Goal: Book appointment/travel/reservation

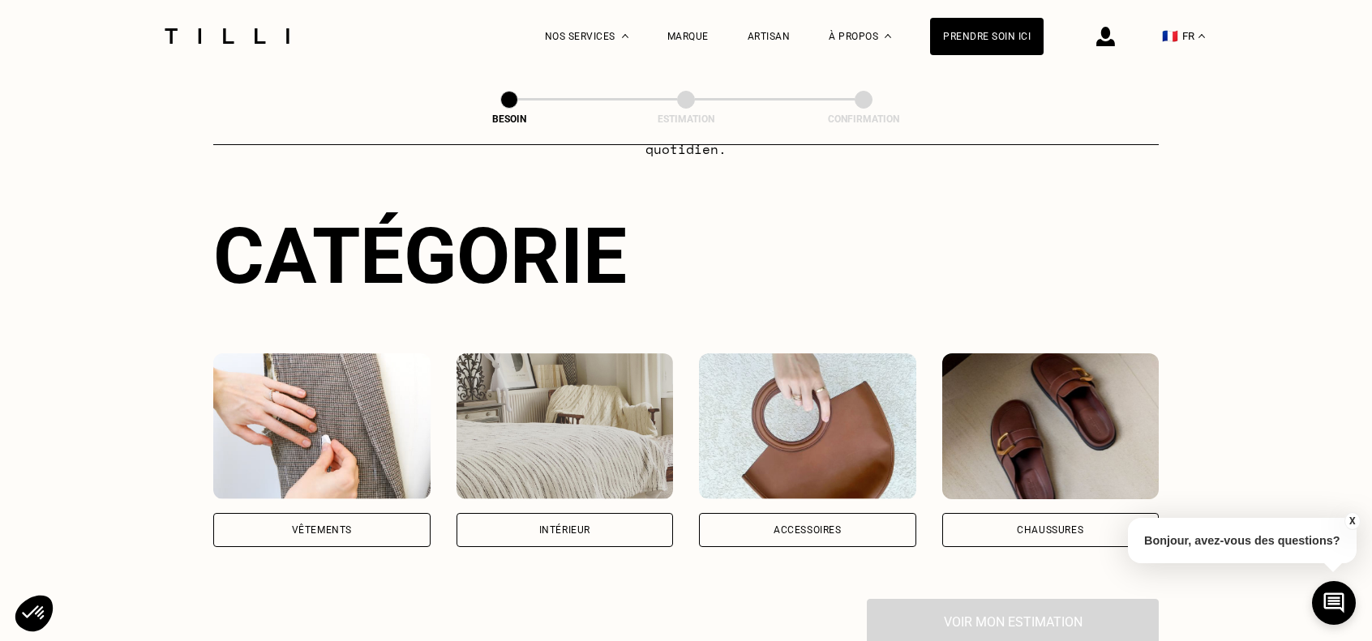
scroll to position [162, 0]
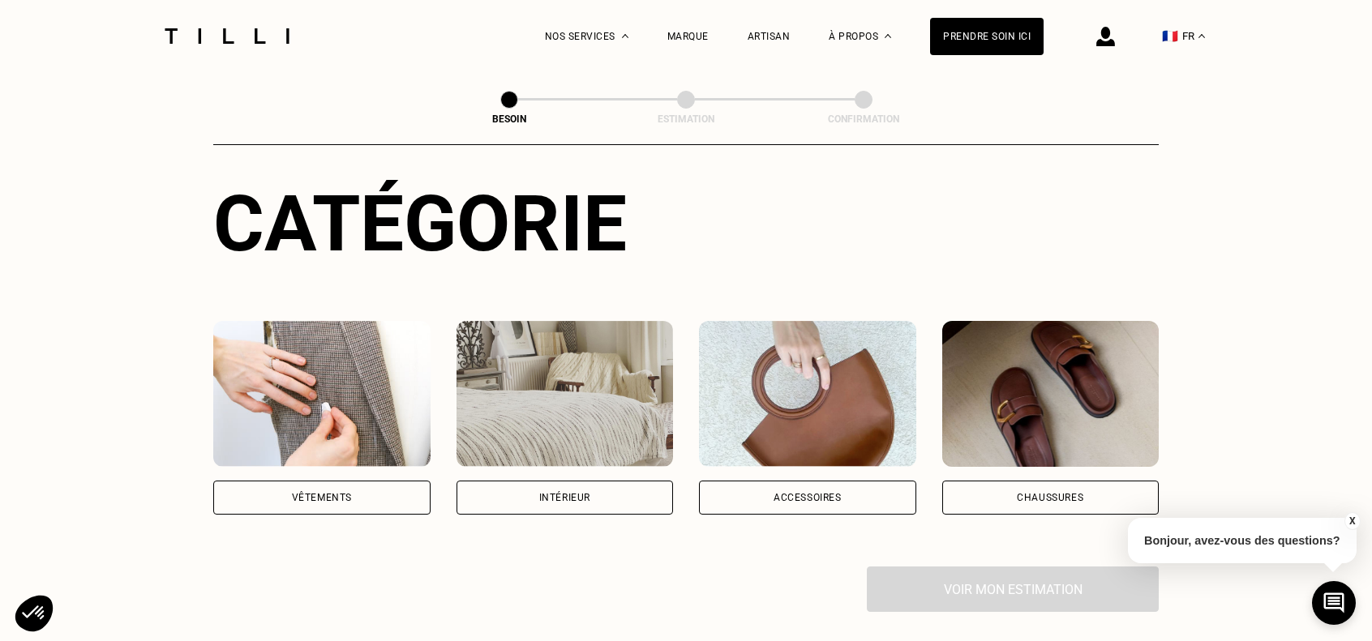
click at [352, 481] on div "Vêtements" at bounding box center [321, 498] width 217 height 34
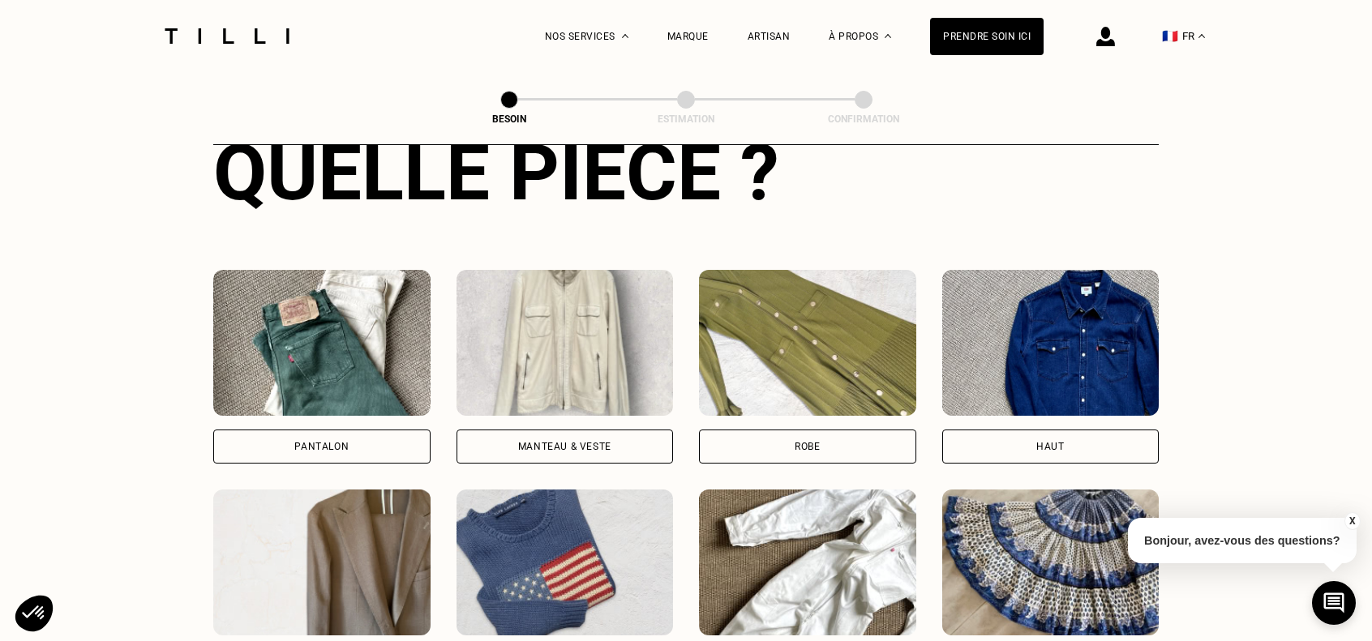
scroll to position [688, 0]
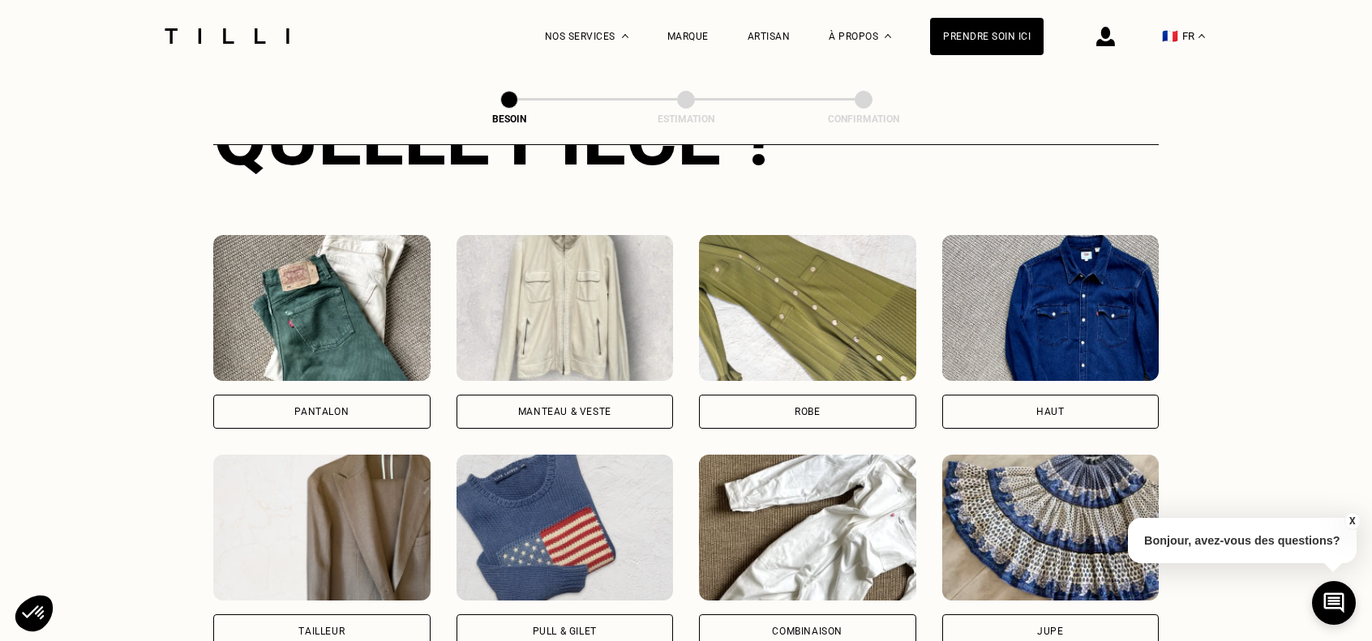
click at [358, 399] on div "Pantalon" at bounding box center [321, 412] width 217 height 34
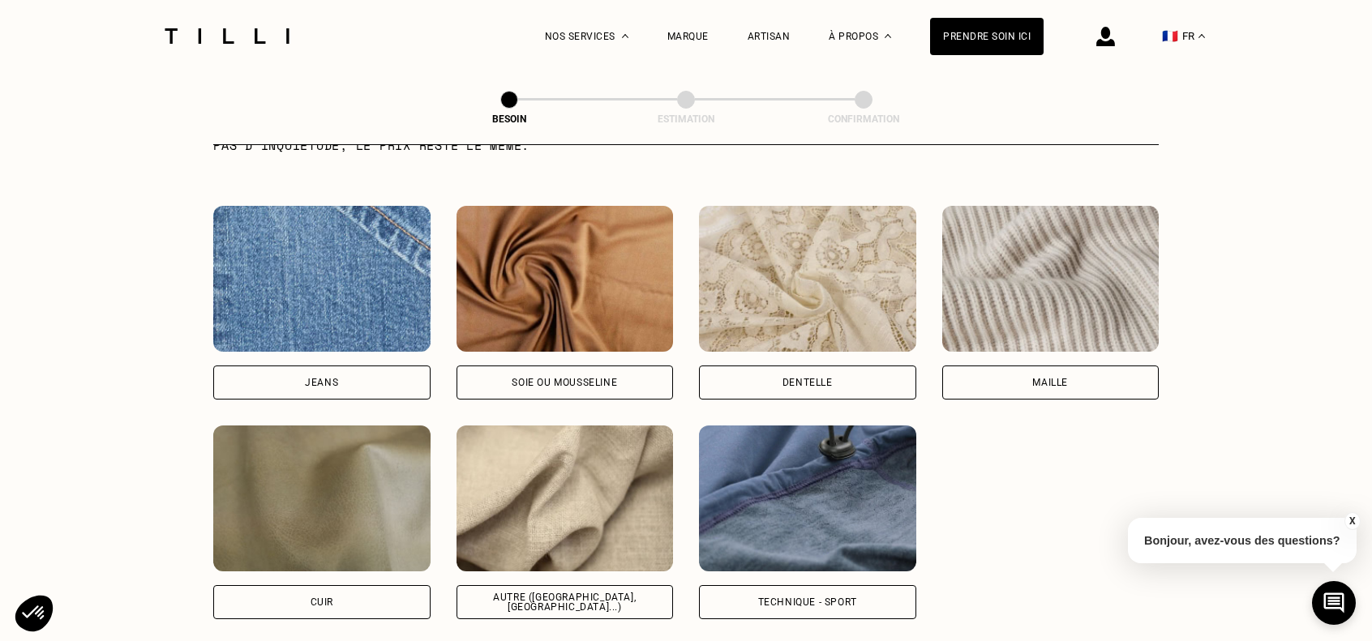
scroll to position [1735, 0]
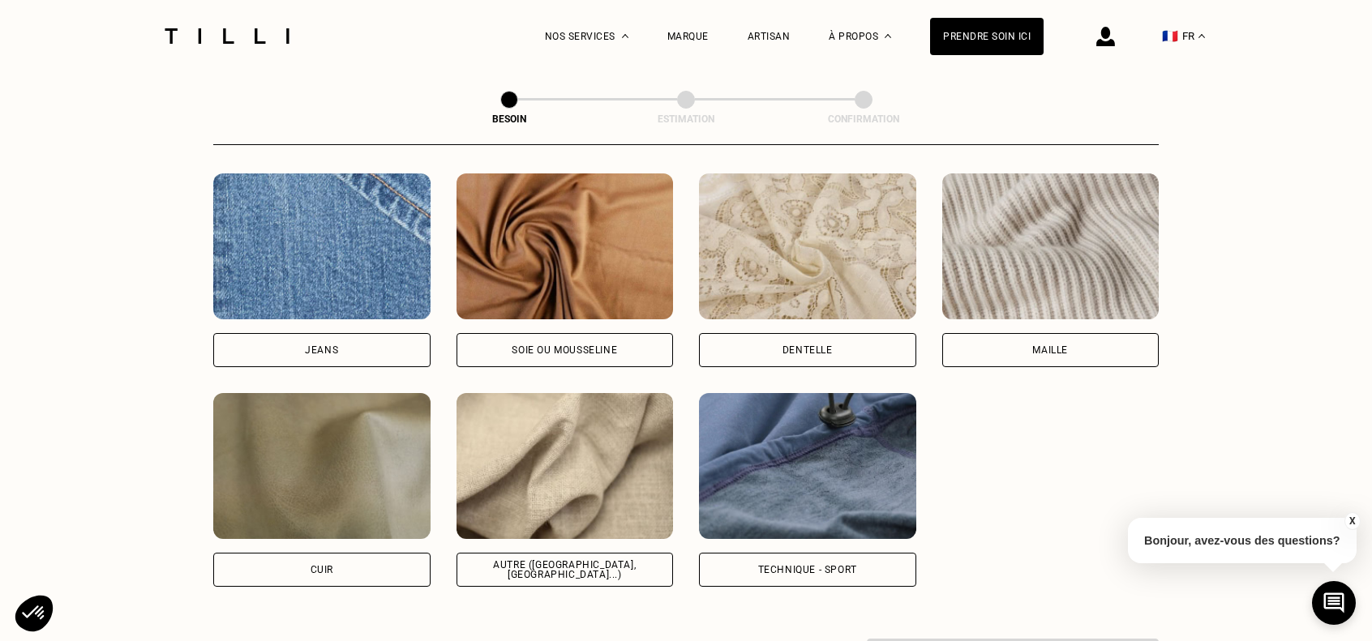
click at [813, 565] on div "Technique - Sport" at bounding box center [807, 570] width 99 height 10
select select "FR"
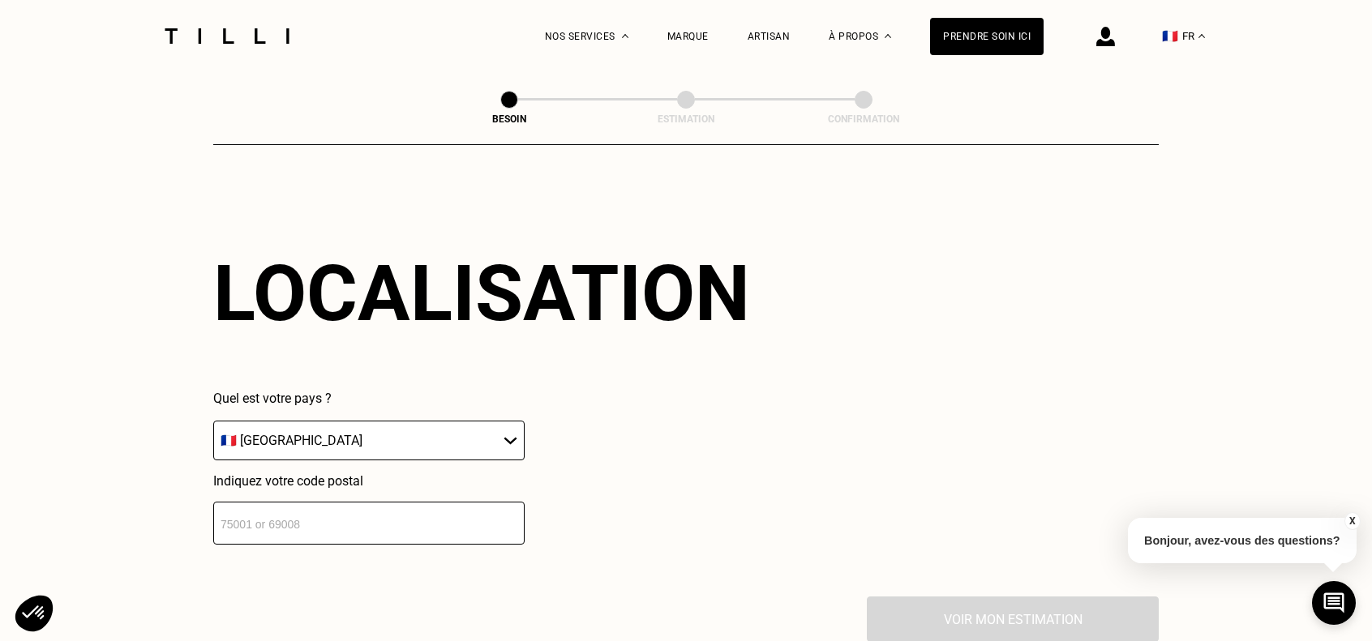
scroll to position [2230, 0]
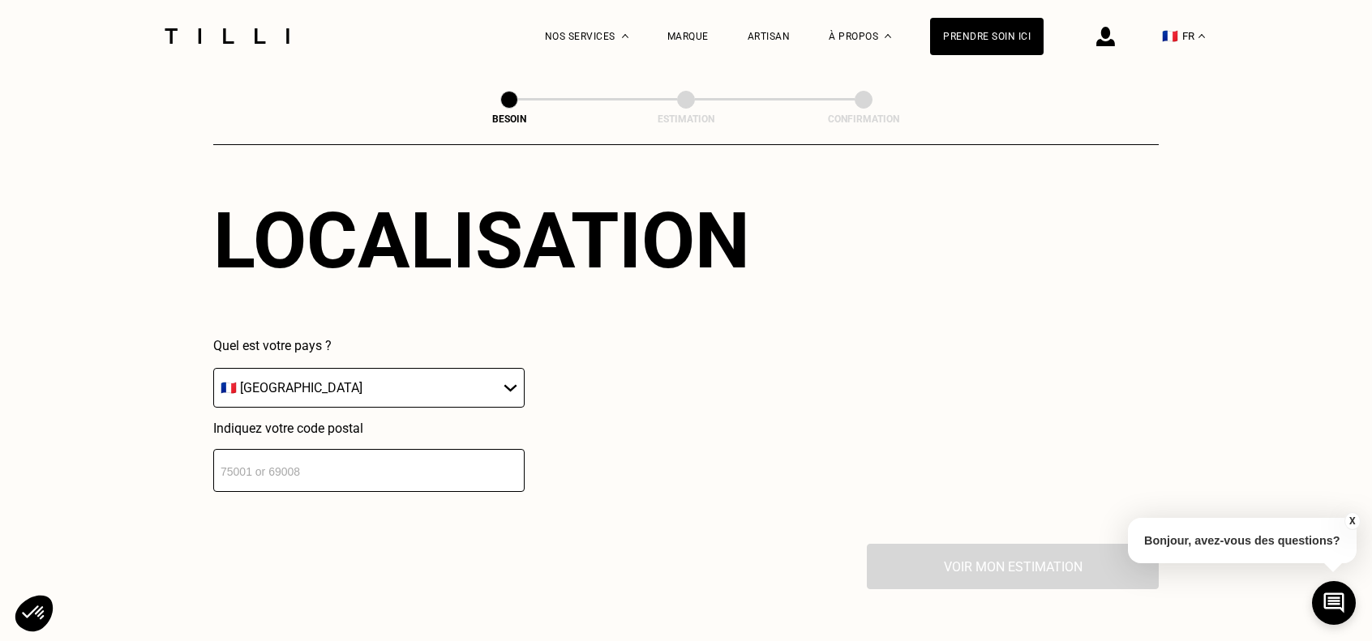
click at [274, 461] on input "number" at bounding box center [368, 470] width 311 height 43
type input "75116"
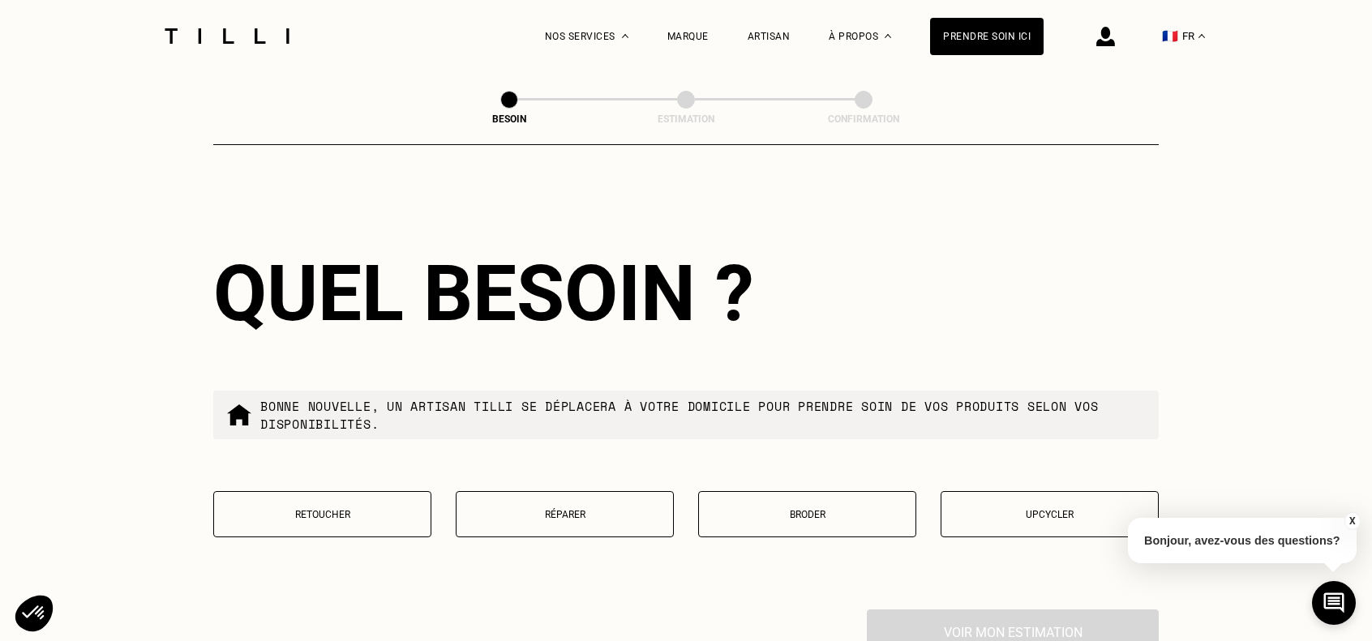
scroll to position [2580, 0]
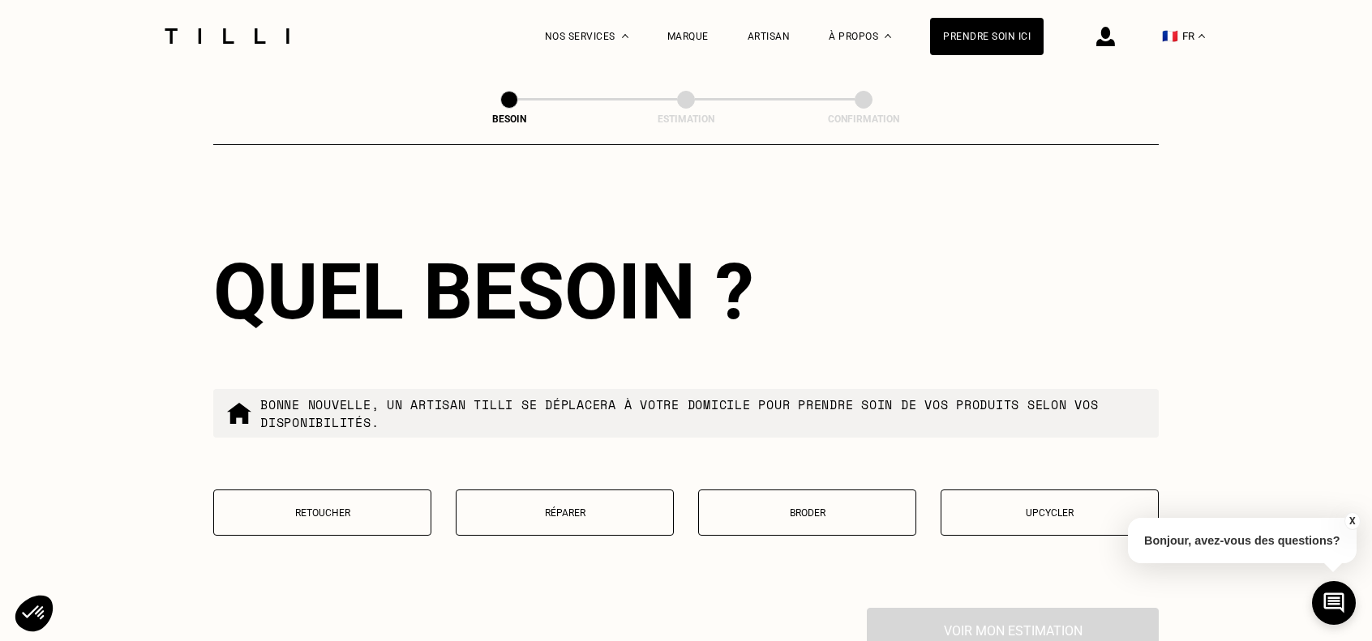
click at [389, 507] on p "Retoucher" at bounding box center [322, 512] width 200 height 11
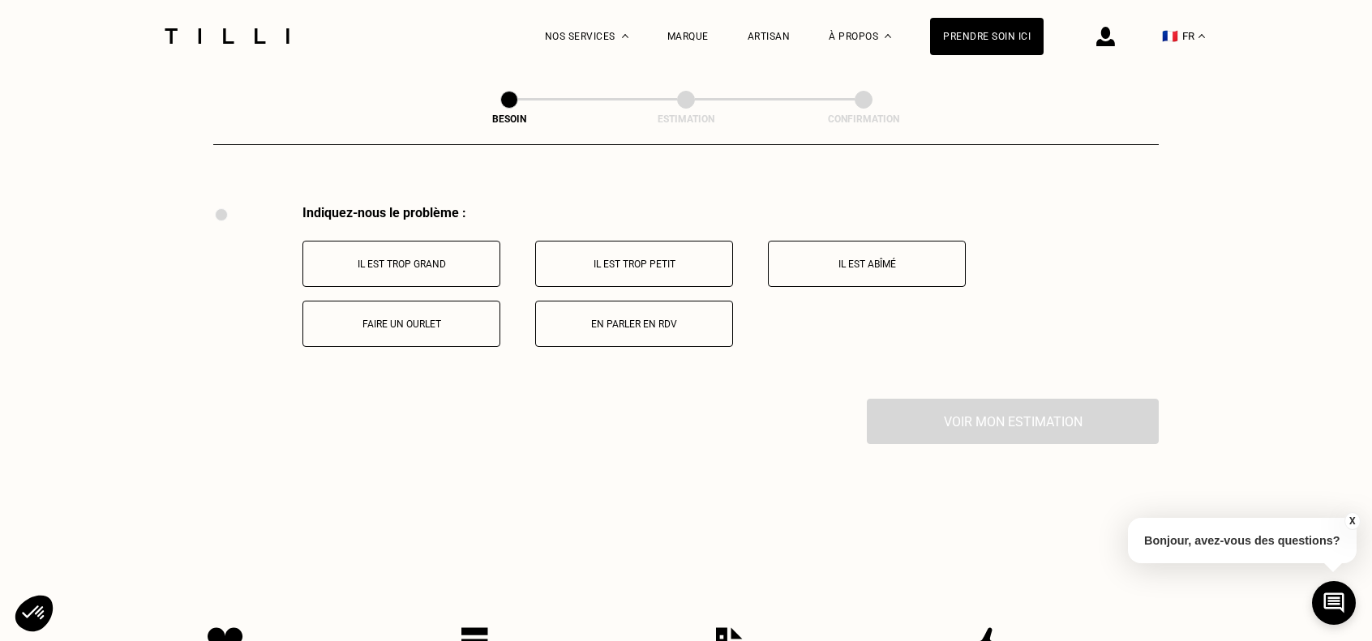
scroll to position [2996, 0]
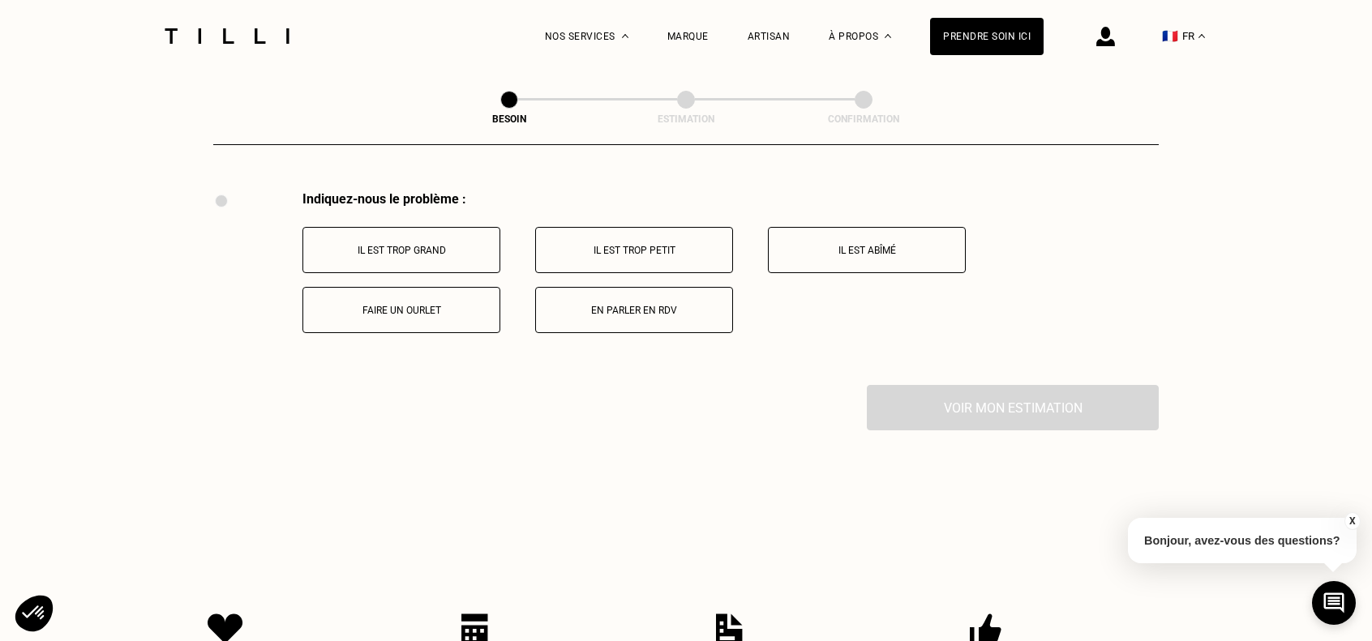
click at [983, 395] on div "Voir mon estimation" at bounding box center [685, 407] width 945 height 45
click at [468, 245] on p "Il est trop grand" at bounding box center [401, 250] width 180 height 11
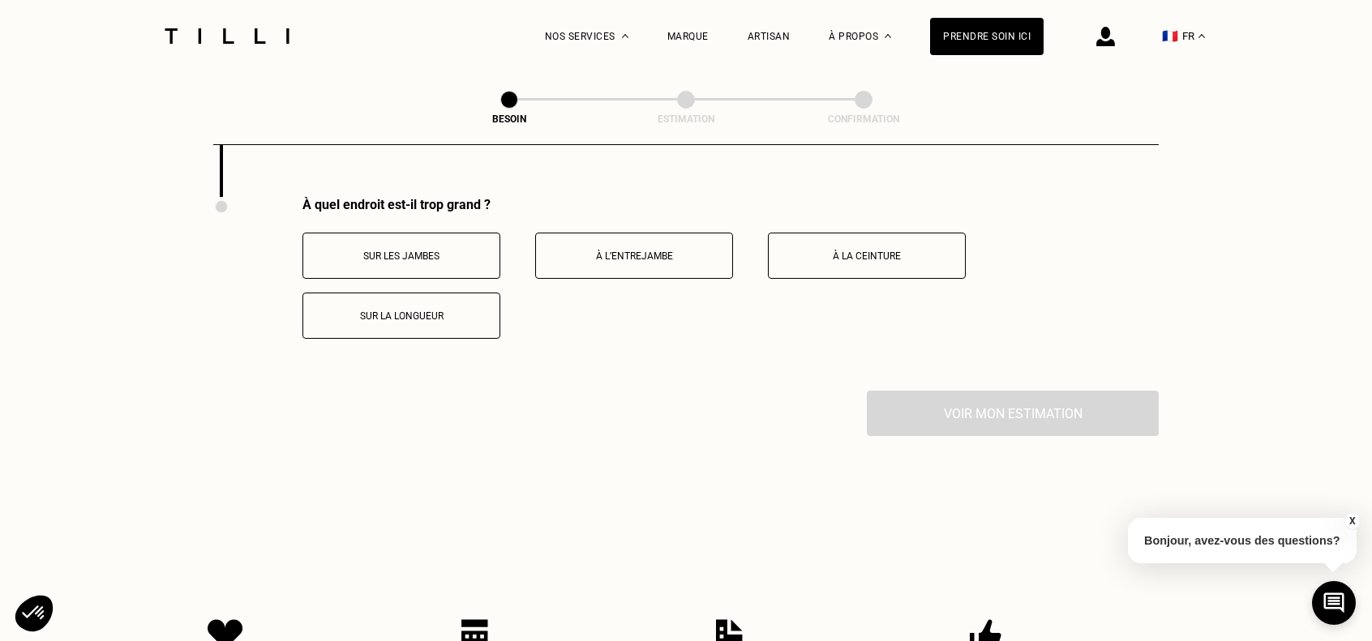
scroll to position [3190, 0]
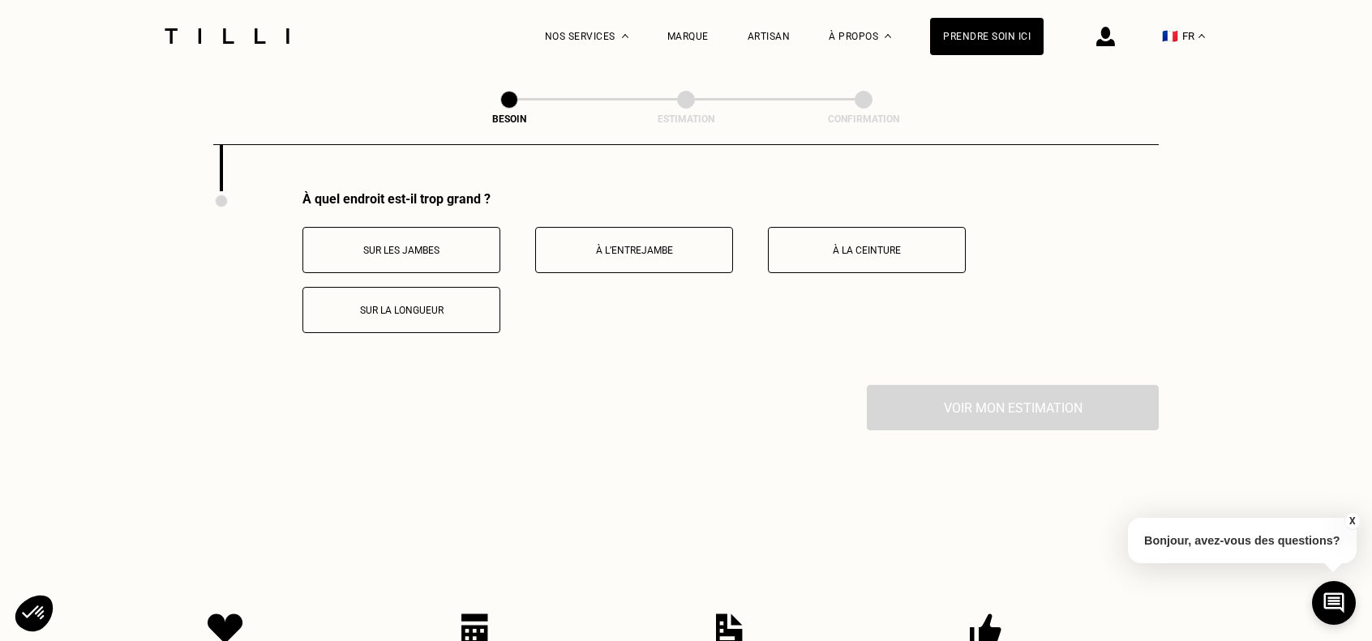
click at [424, 305] on p "Sur la longueur" at bounding box center [401, 310] width 180 height 11
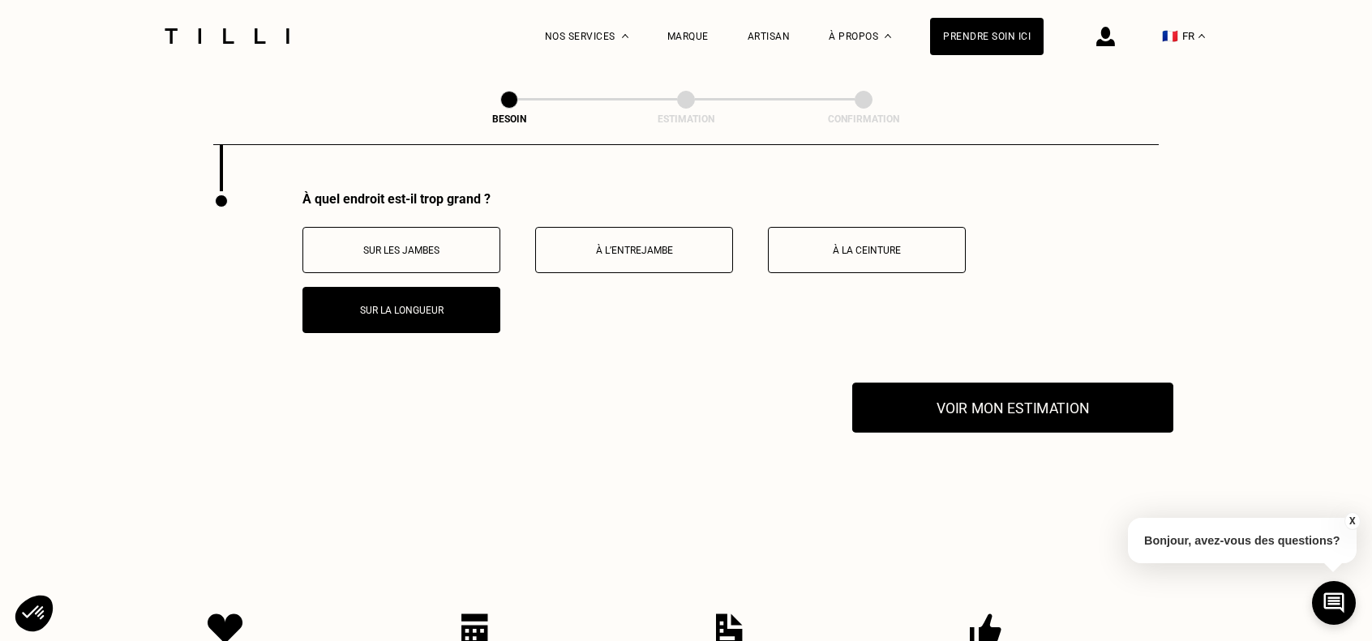
click at [1029, 398] on button "Voir mon estimation" at bounding box center [1012, 408] width 321 height 50
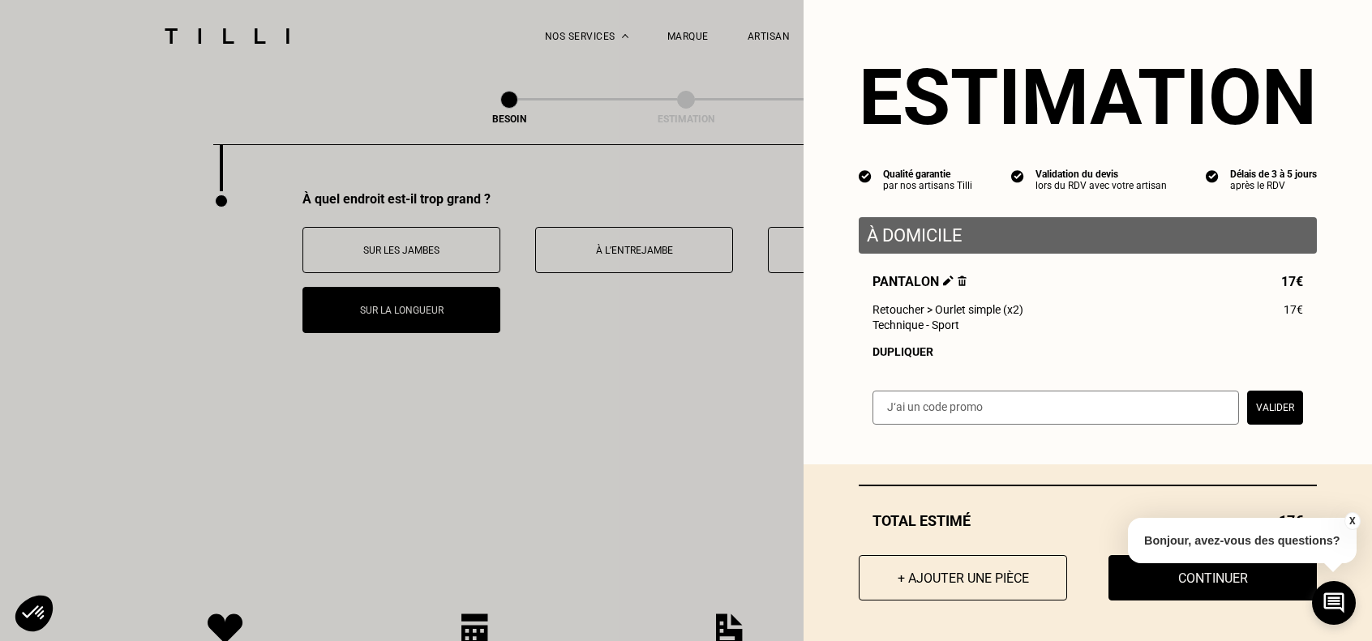
click at [1167, 572] on div "X Bonjour, avez-vous des questions?" at bounding box center [1242, 538] width 229 height 76
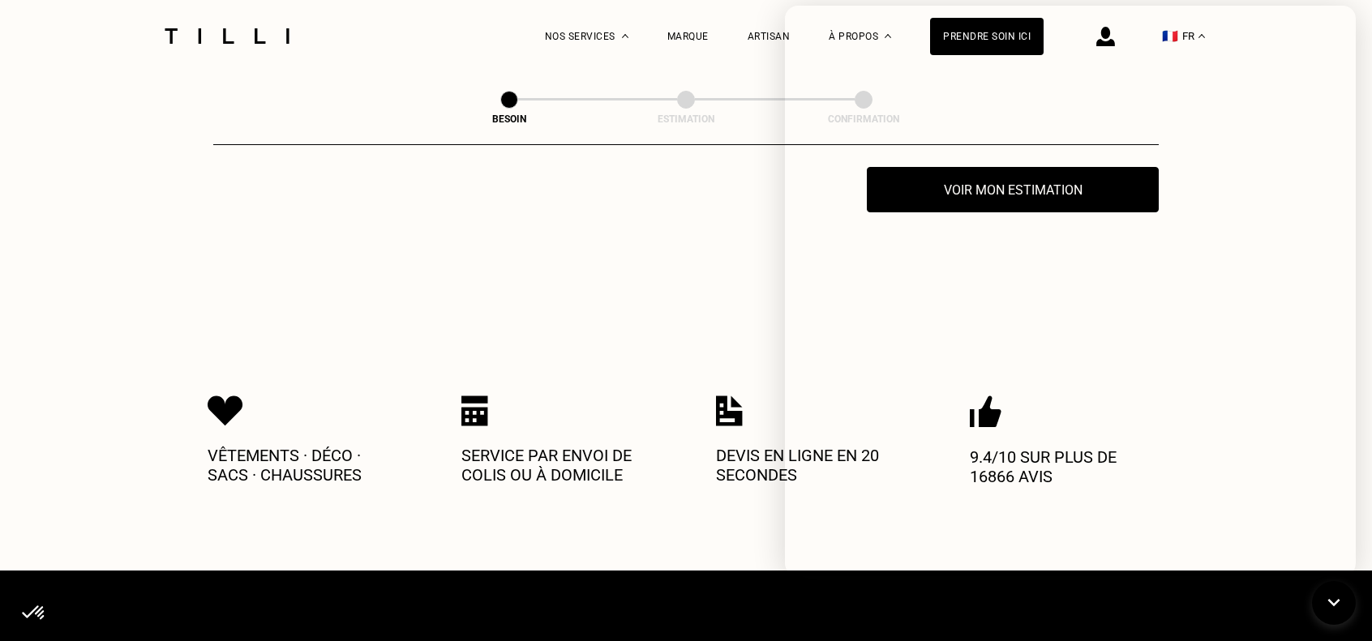
scroll to position [3433, 0]
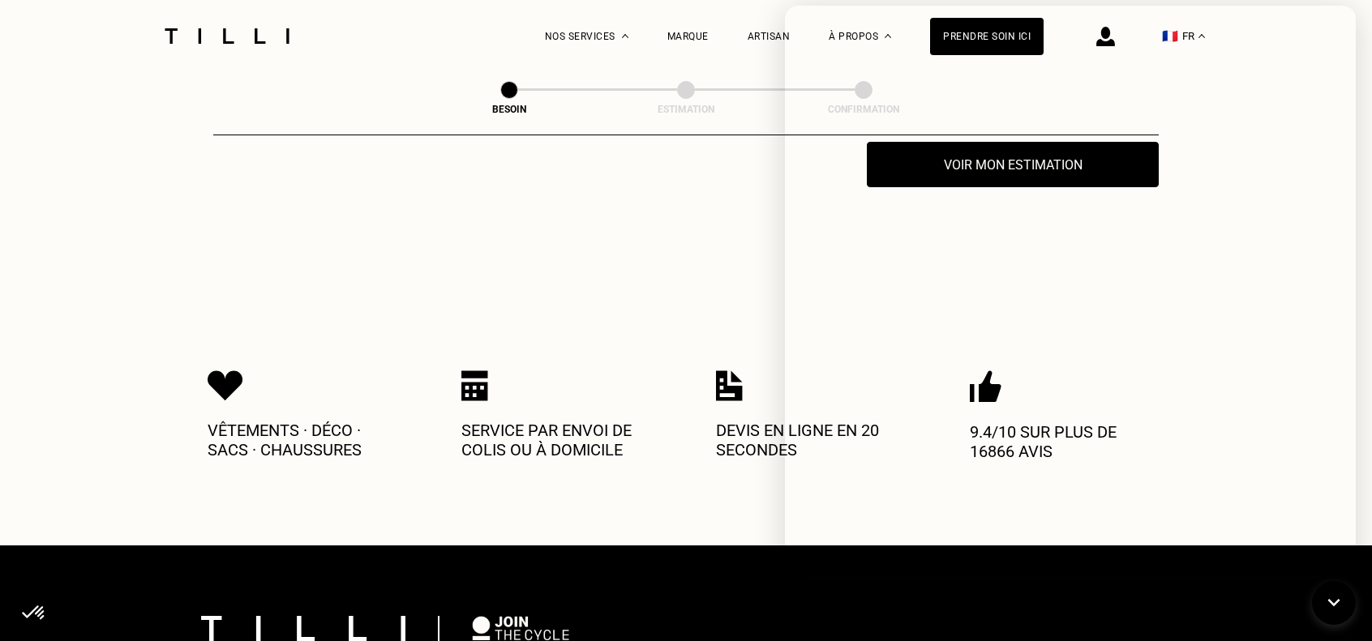
click at [1339, 598] on icon at bounding box center [1334, 603] width 27 height 43
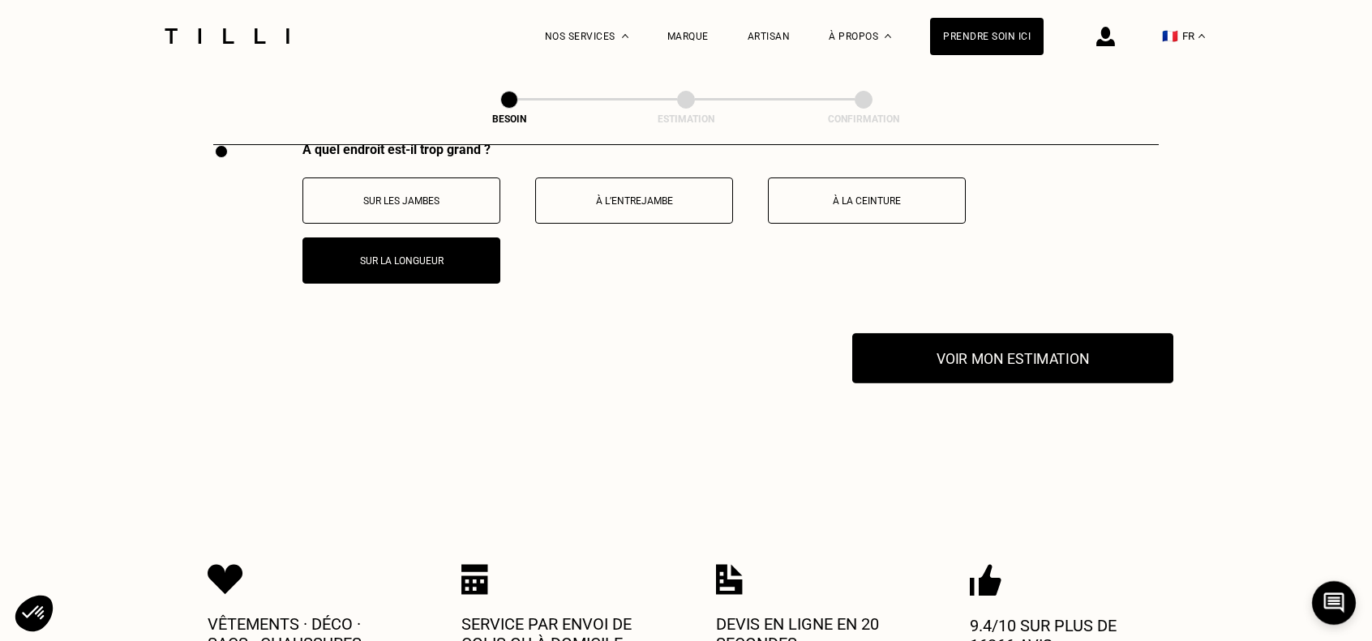
scroll to position [3271, 0]
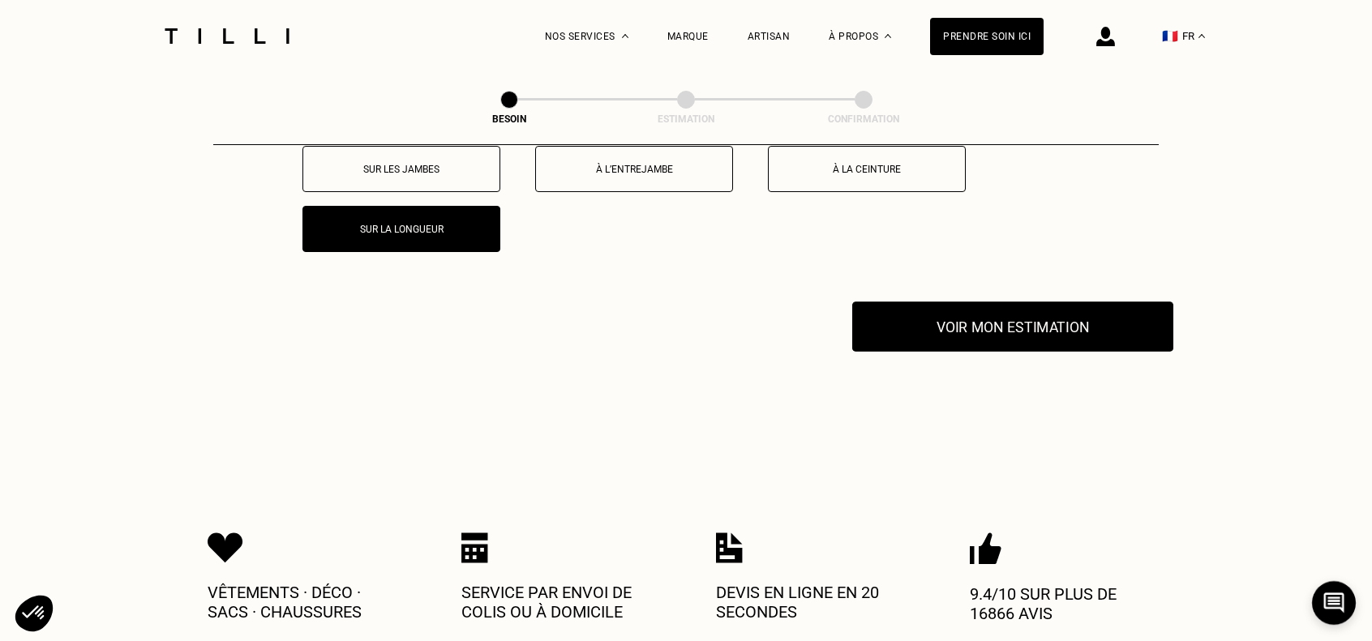
click at [925, 307] on button "Voir mon estimation" at bounding box center [1012, 327] width 321 height 50
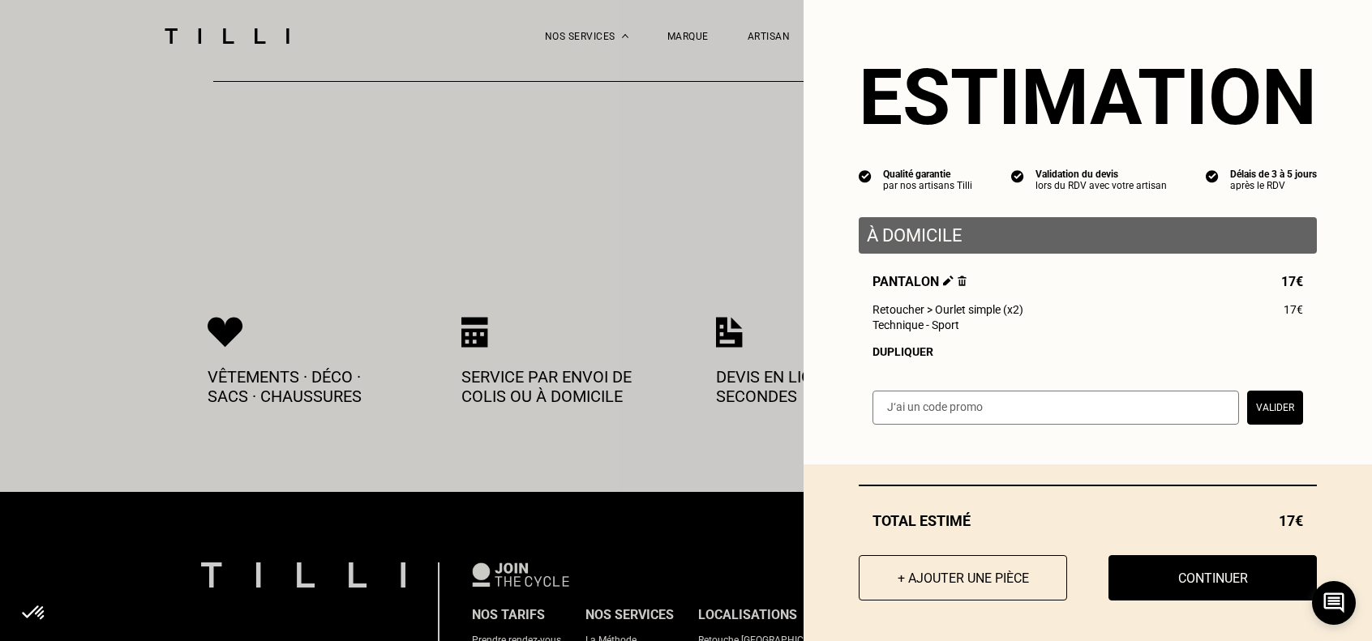
scroll to position [3514, 0]
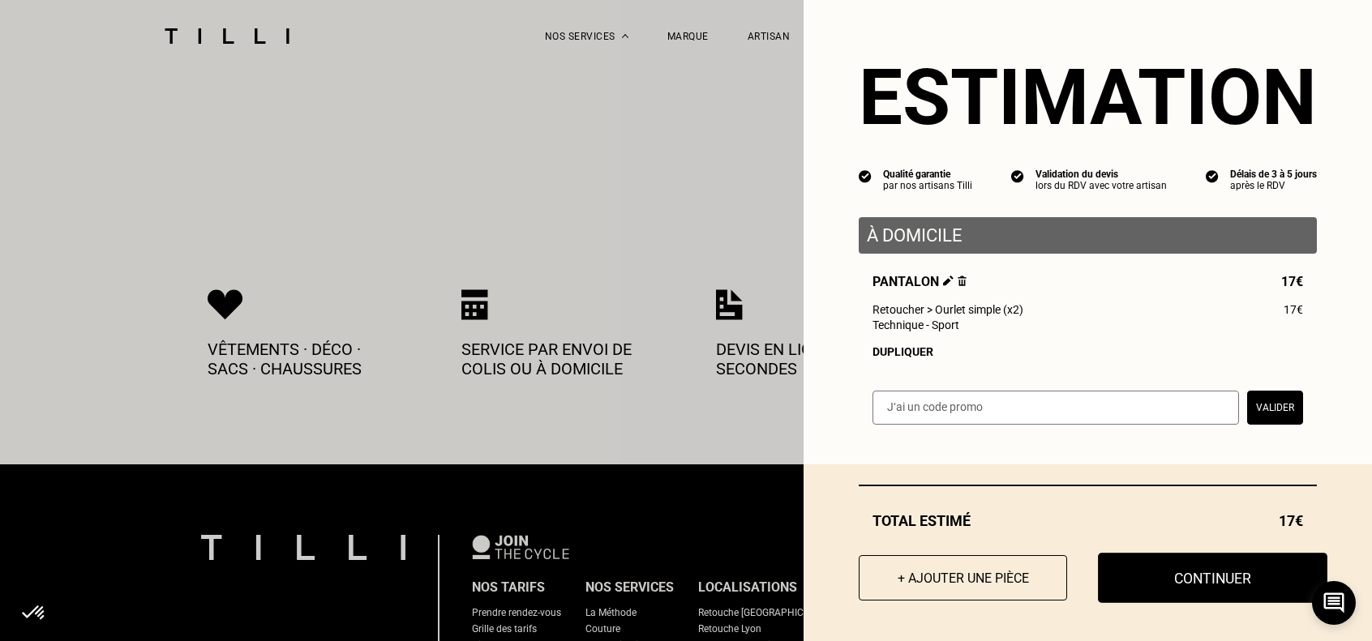
click at [1163, 581] on button "Continuer" at bounding box center [1212, 578] width 229 height 50
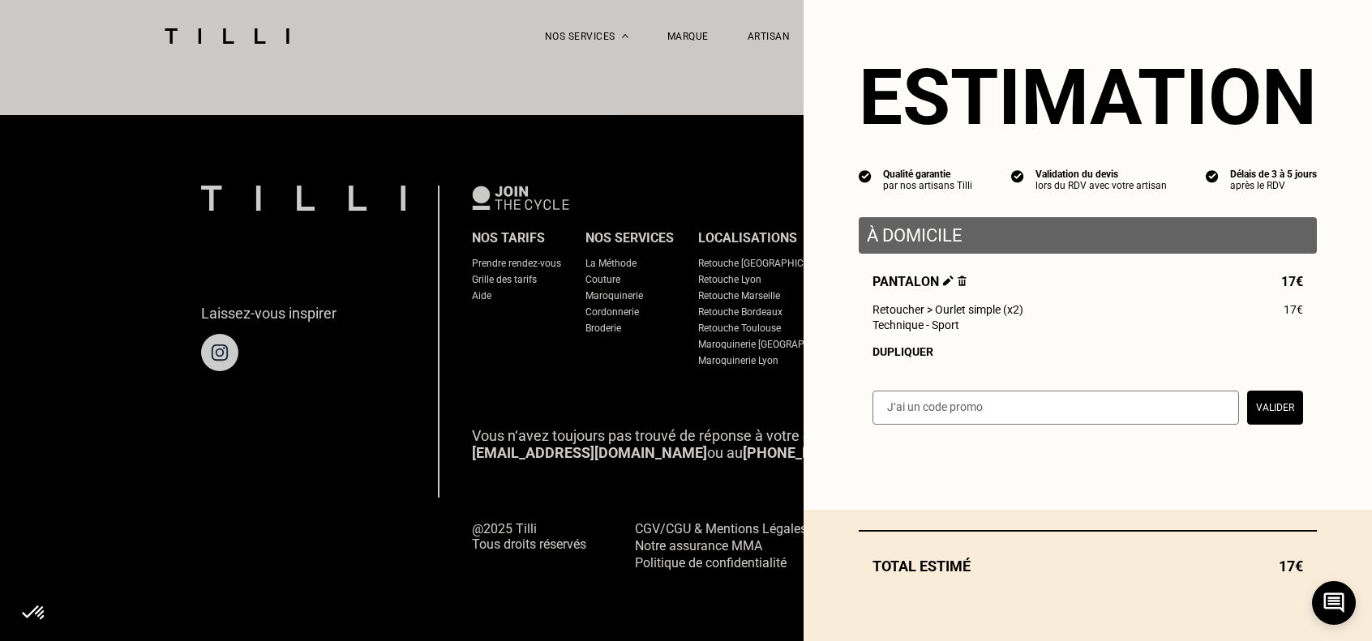
scroll to position [1001, 0]
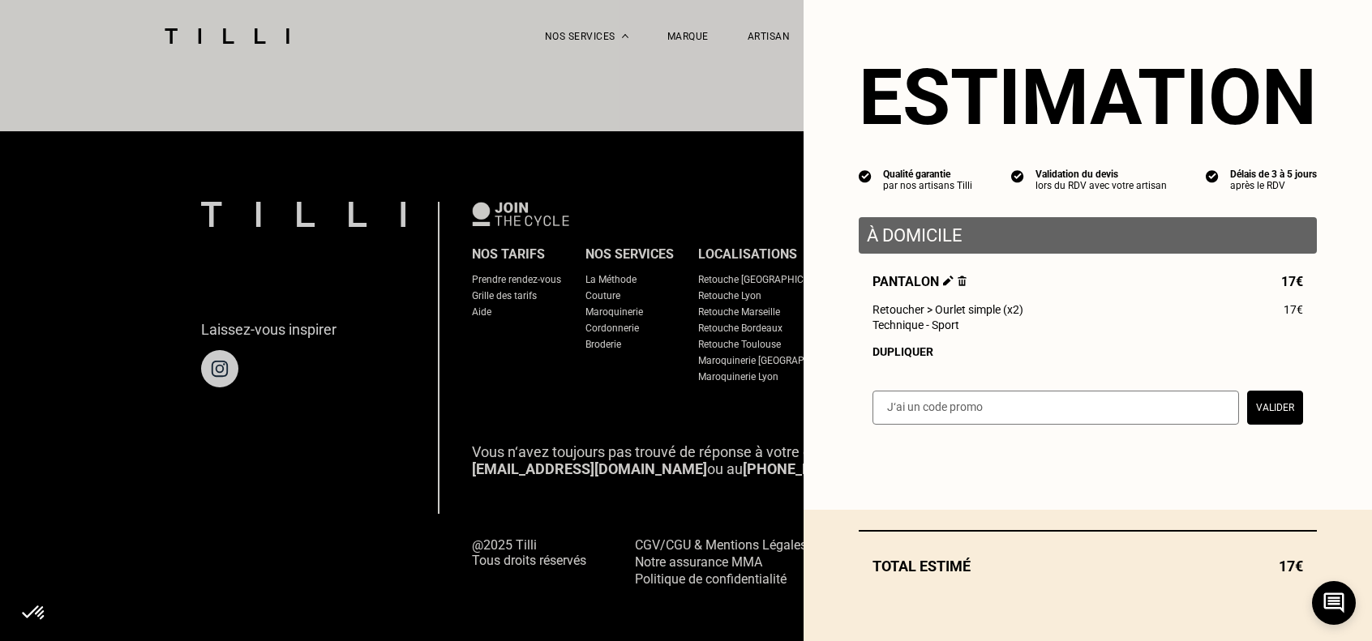
select select "FR"
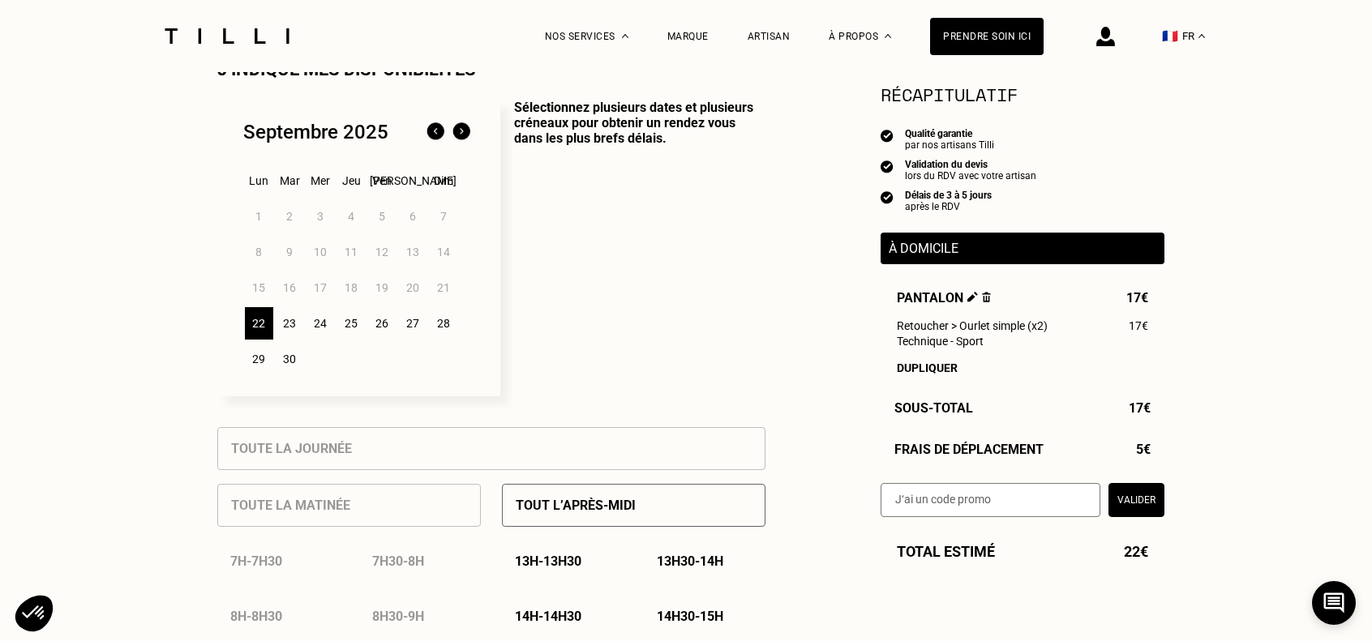
scroll to position [405, 0]
